Goal: Entertainment & Leisure: Consume media (video, audio)

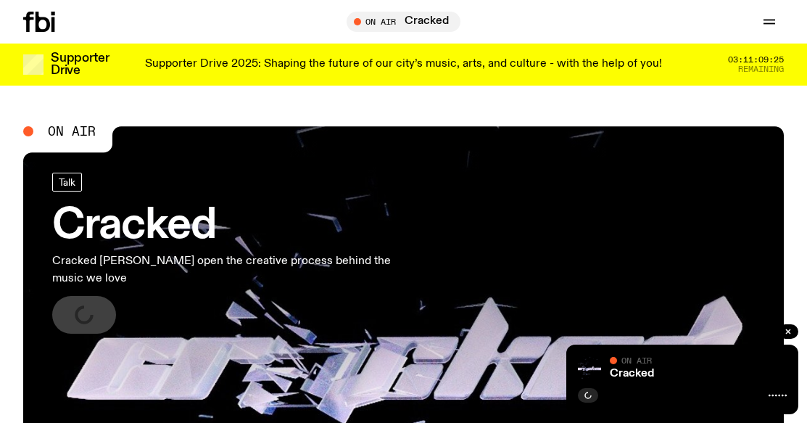
scroll to position [206, 0]
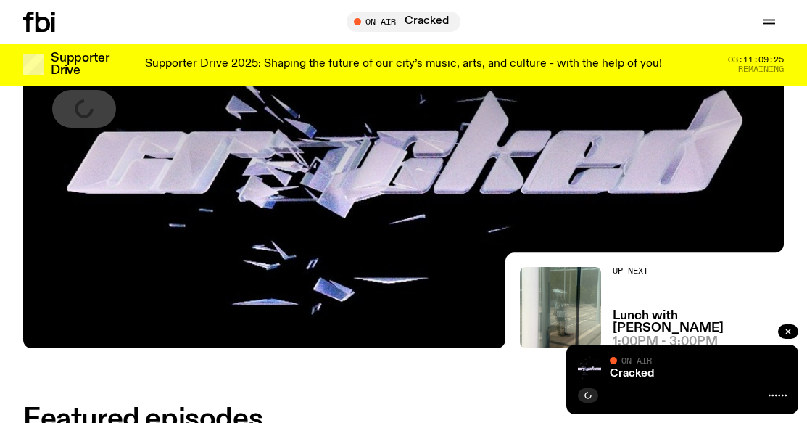
click at [806, 70] on html "Schedule Explore Read Volunteer Newsletter About Us Contact Champions of emergi…" at bounding box center [403, 5] width 807 height 423
click at [788, 326] on button "button" at bounding box center [788, 331] width 20 height 14
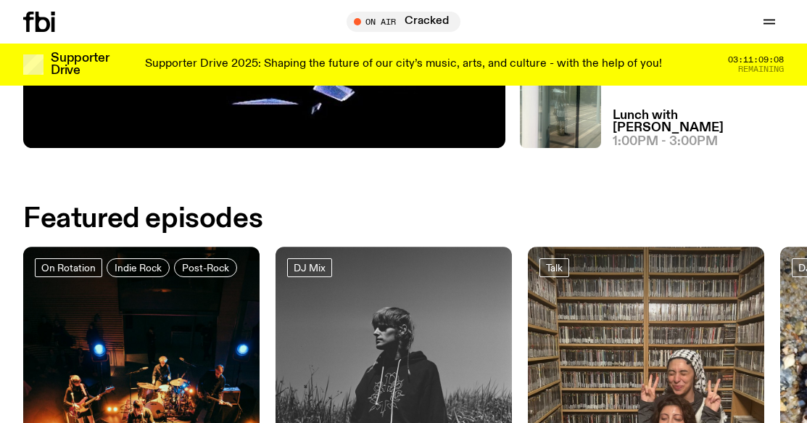
scroll to position [415, 0]
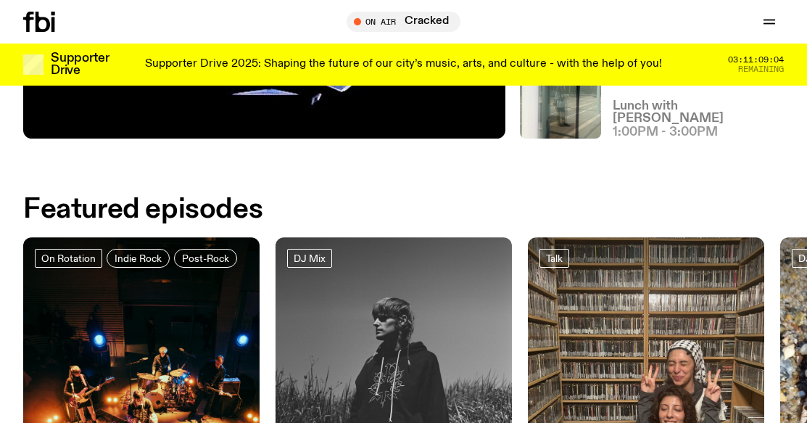
click at [639, 115] on h3 "Lunch with [PERSON_NAME]" at bounding box center [698, 112] width 171 height 25
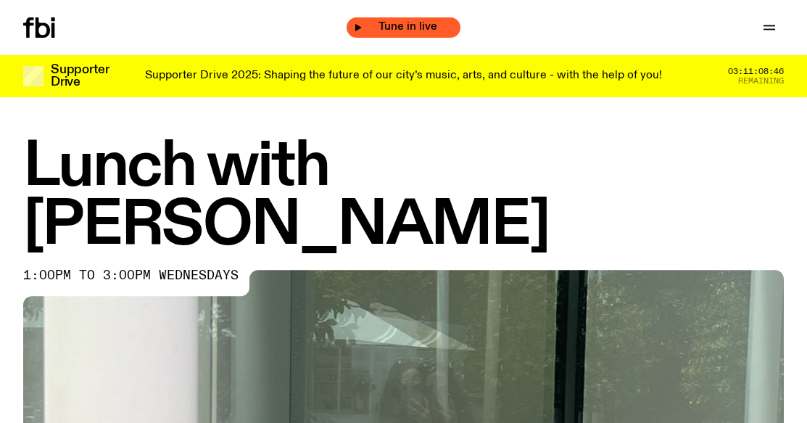
click at [378, 27] on span "Tune in live" at bounding box center [407, 27] width 91 height 11
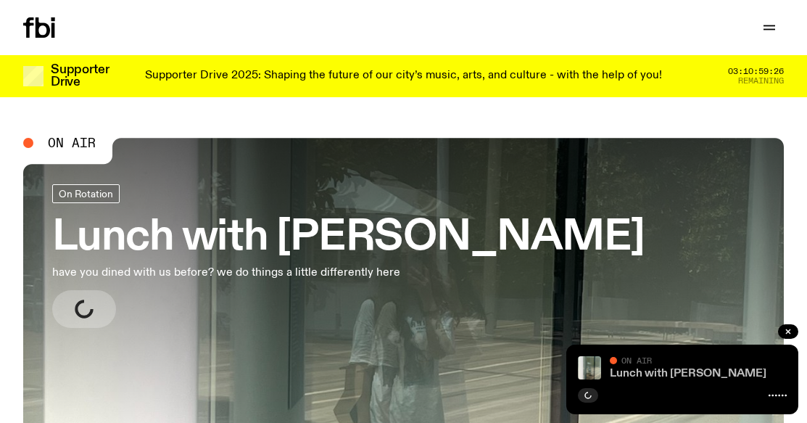
click at [682, 374] on link "Lunch with [PERSON_NAME]" at bounding box center [688, 374] width 157 height 12
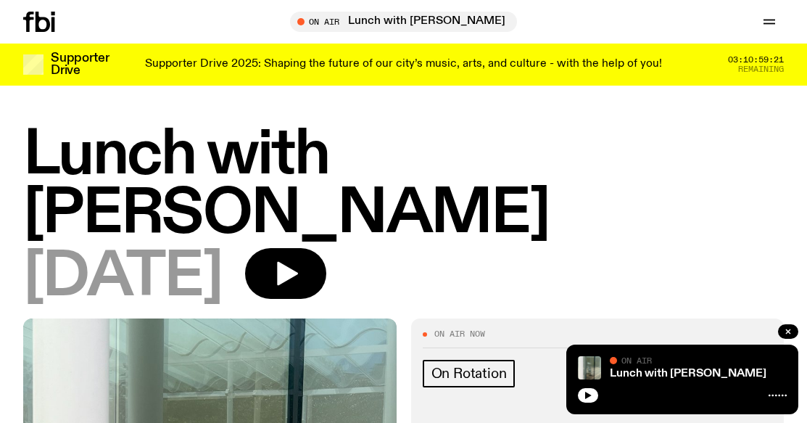
scroll to position [112, 0]
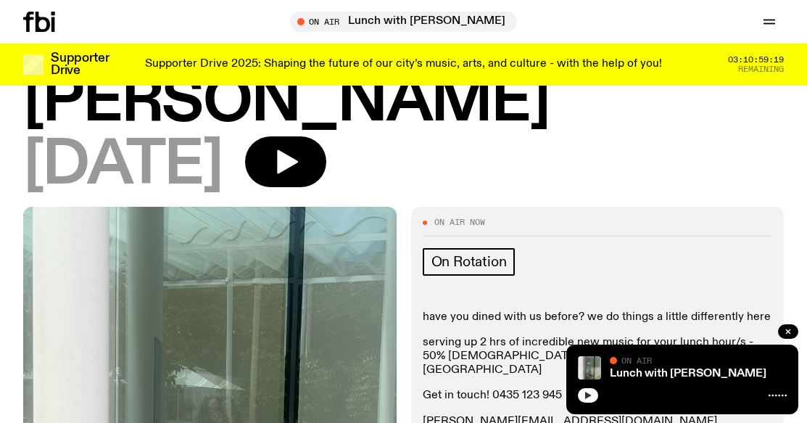
click at [585, 393] on icon "button" at bounding box center [588, 395] width 9 height 9
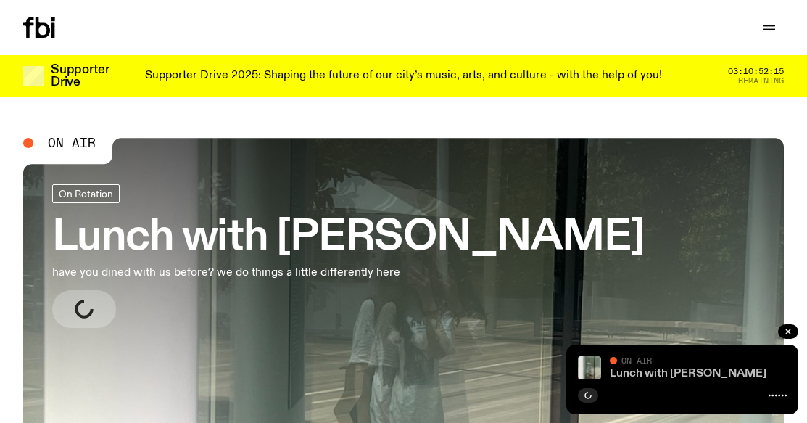
click at [677, 373] on link "Lunch with [PERSON_NAME]" at bounding box center [688, 374] width 157 height 12
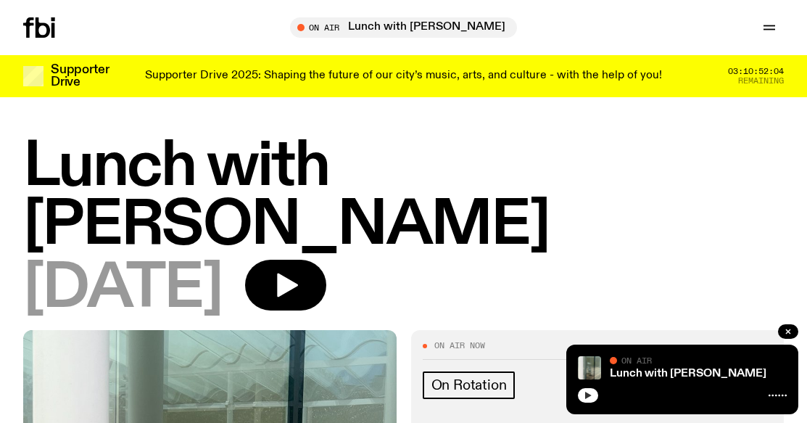
click at [586, 393] on icon "button" at bounding box center [588, 394] width 7 height 7
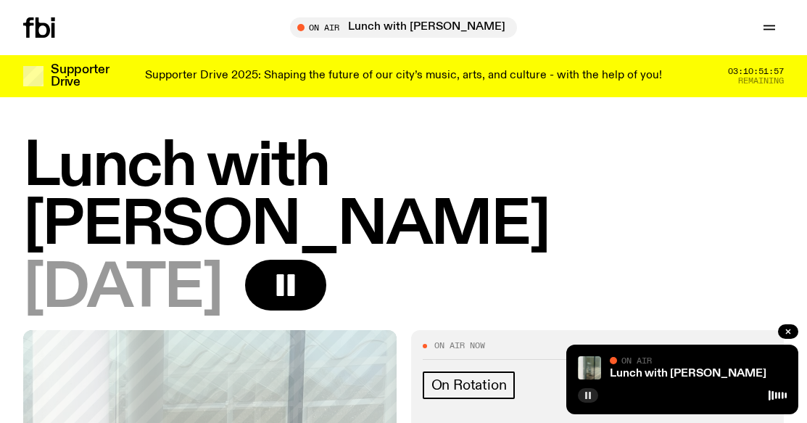
click at [589, 390] on button "button" at bounding box center [588, 395] width 20 height 14
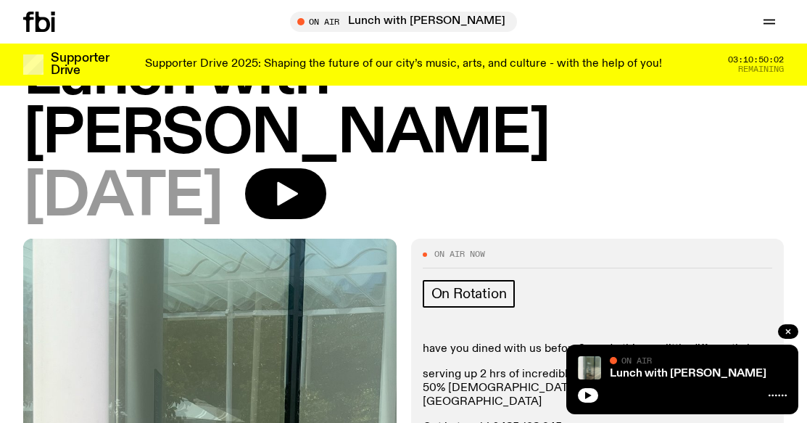
scroll to position [78, 0]
